Goal: Navigation & Orientation: Find specific page/section

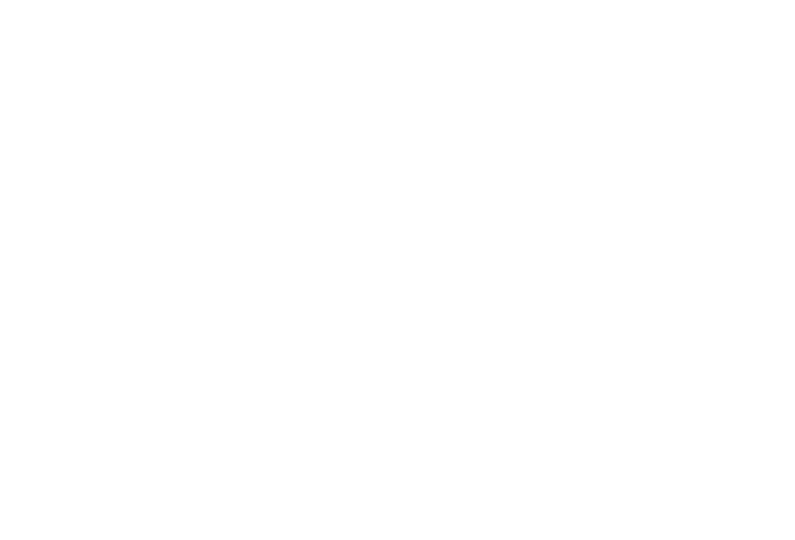
click at [657, 29] on body at bounding box center [397, 270] width 795 height 540
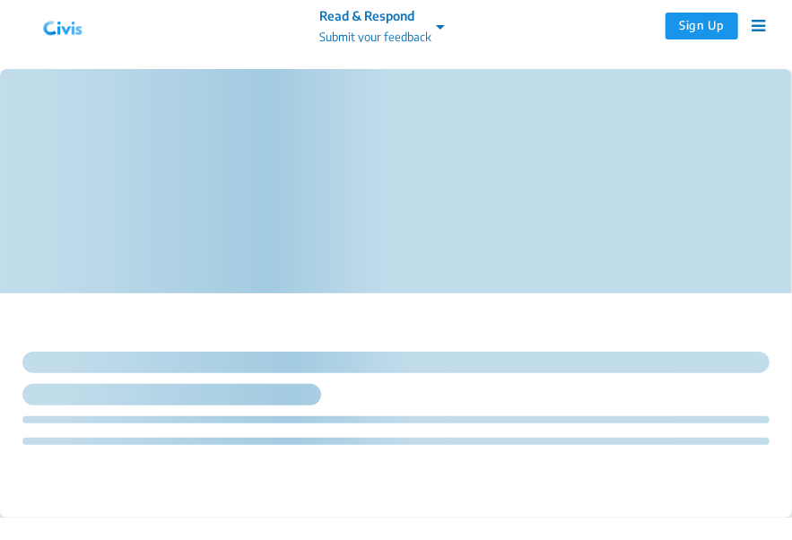
drag, startPoint x: 442, startPoint y: 339, endPoint x: 511, endPoint y: 222, distance: 135.5
click at [518, 232] on div at bounding box center [396, 181] width 792 height 224
